Goal: Find specific page/section: Find specific page/section

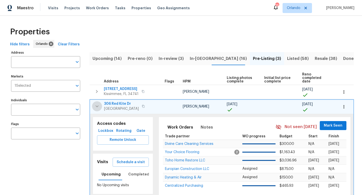
click at [96, 104] on icon "button" at bounding box center [97, 107] width 6 height 6
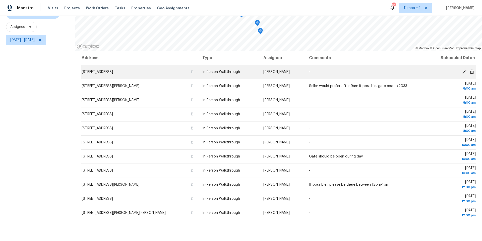
scroll to position [56, 0]
